Goal: Check status: Check status

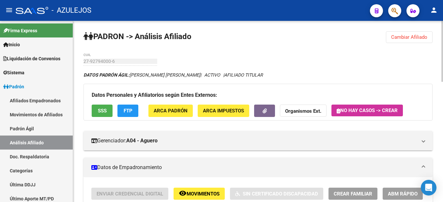
click at [415, 39] on span "Cambiar Afiliado" at bounding box center [409, 37] width 36 height 6
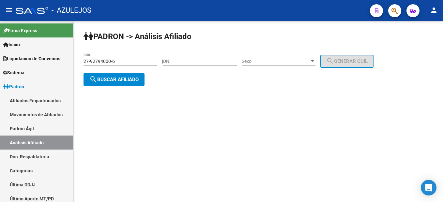
click at [186, 59] on input "DNI" at bounding box center [200, 62] width 74 height 6
type input "28664204"
click at [274, 55] on div "Sexo Sexo" at bounding box center [279, 59] width 74 height 13
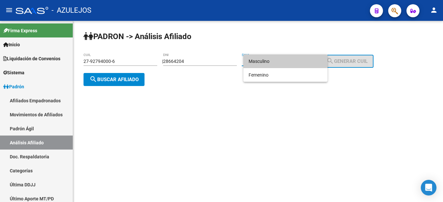
click at [266, 65] on span "Masculino" at bounding box center [286, 61] width 74 height 14
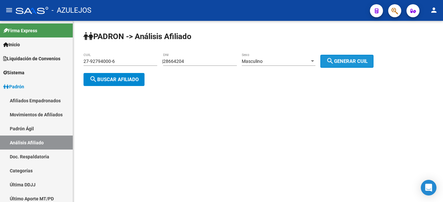
click at [359, 65] on button "search Generar CUIL" at bounding box center [346, 61] width 53 height 13
type input "20-28664204-8"
click at [109, 82] on span "search Buscar afiliado" at bounding box center [113, 80] width 49 height 6
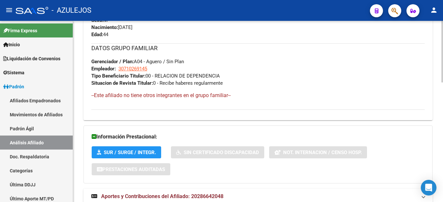
scroll to position [351, 0]
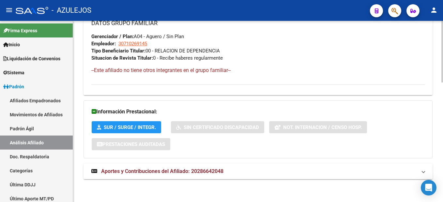
click at [153, 171] on span "Aportes y Contribuciones del Afiliado: 20286642048" at bounding box center [162, 171] width 122 height 6
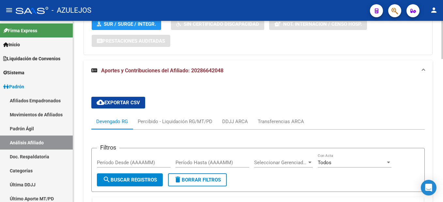
scroll to position [552, 0]
